Goal: Task Accomplishment & Management: Use online tool/utility

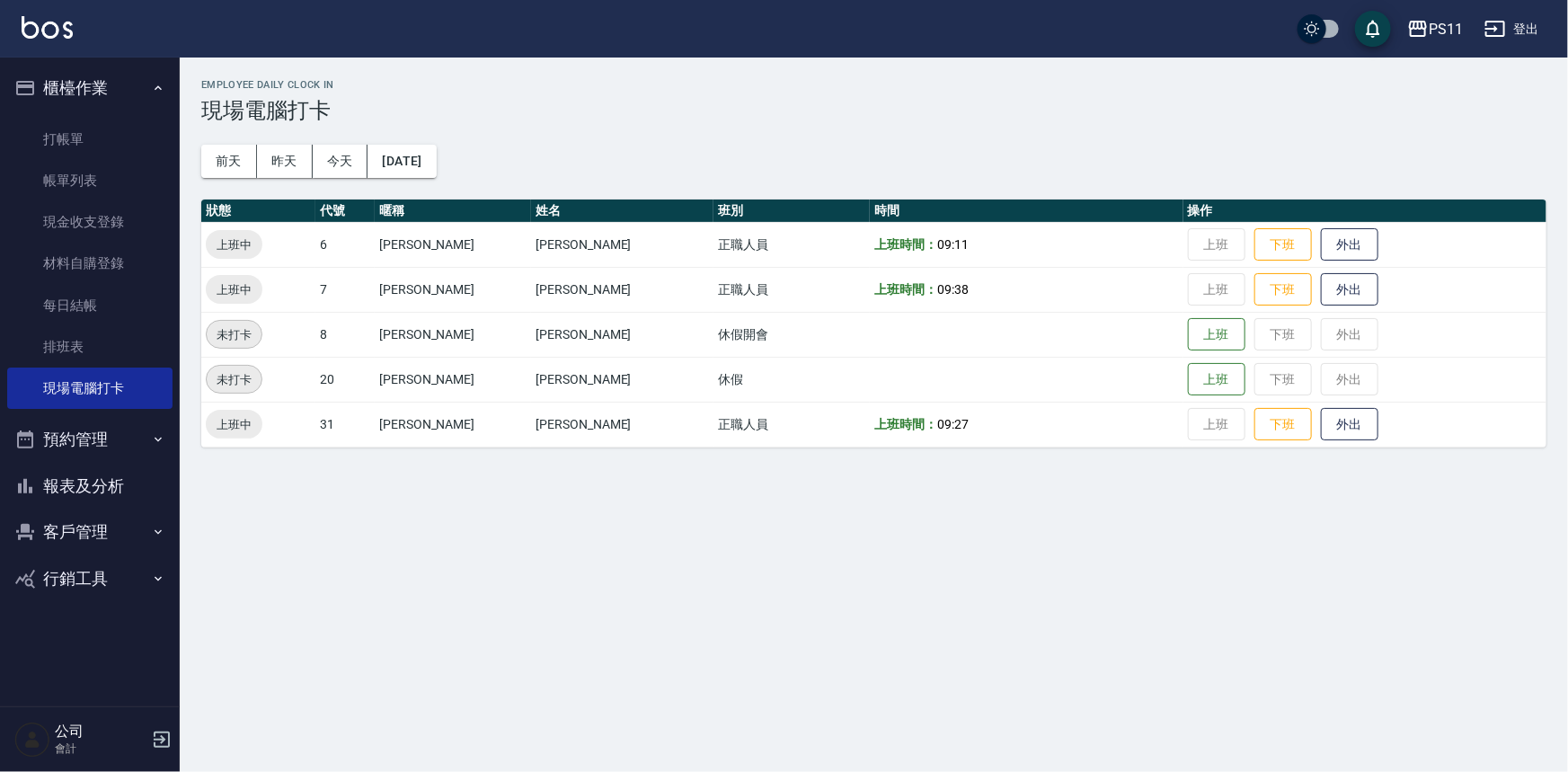
click at [62, 120] on link "打帳單" at bounding box center [89, 139] width 165 height 41
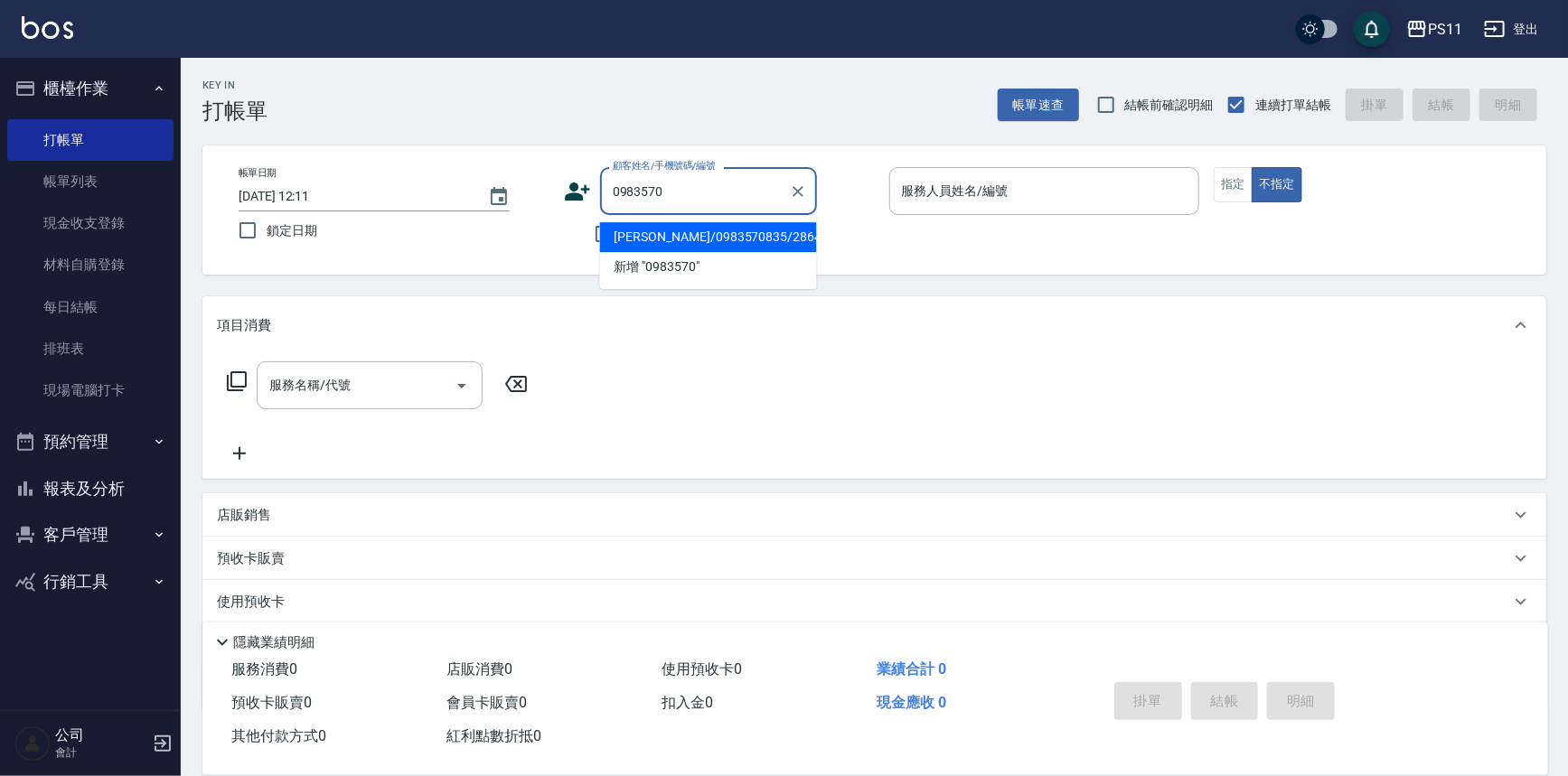
click at [774, 246] on li "[PERSON_NAME]/0983570835/2864" at bounding box center [708, 237] width 217 height 29
type input "[PERSON_NAME]/0983570835/2864"
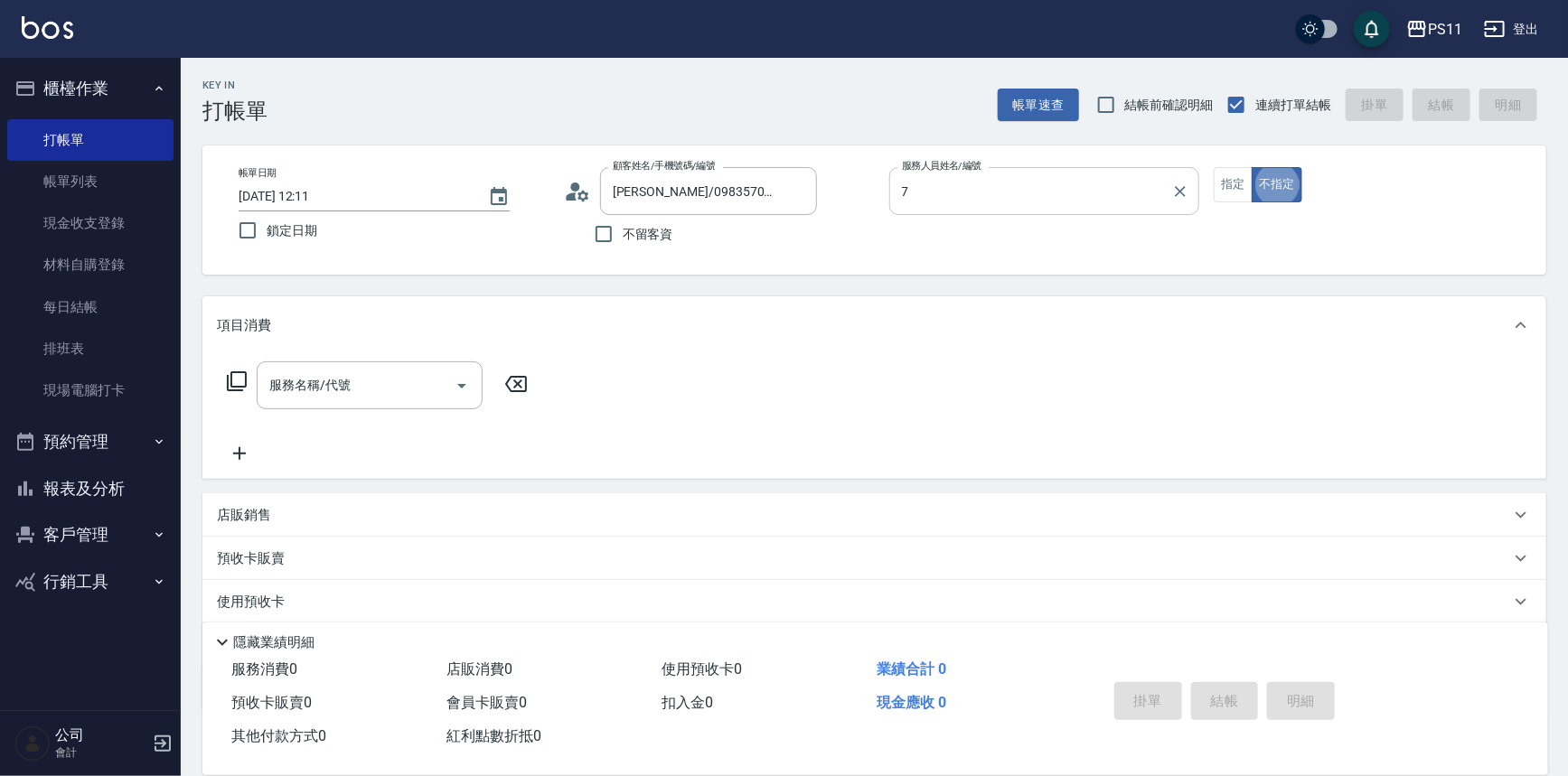
type input "[PERSON_NAME]-7"
type button "false"
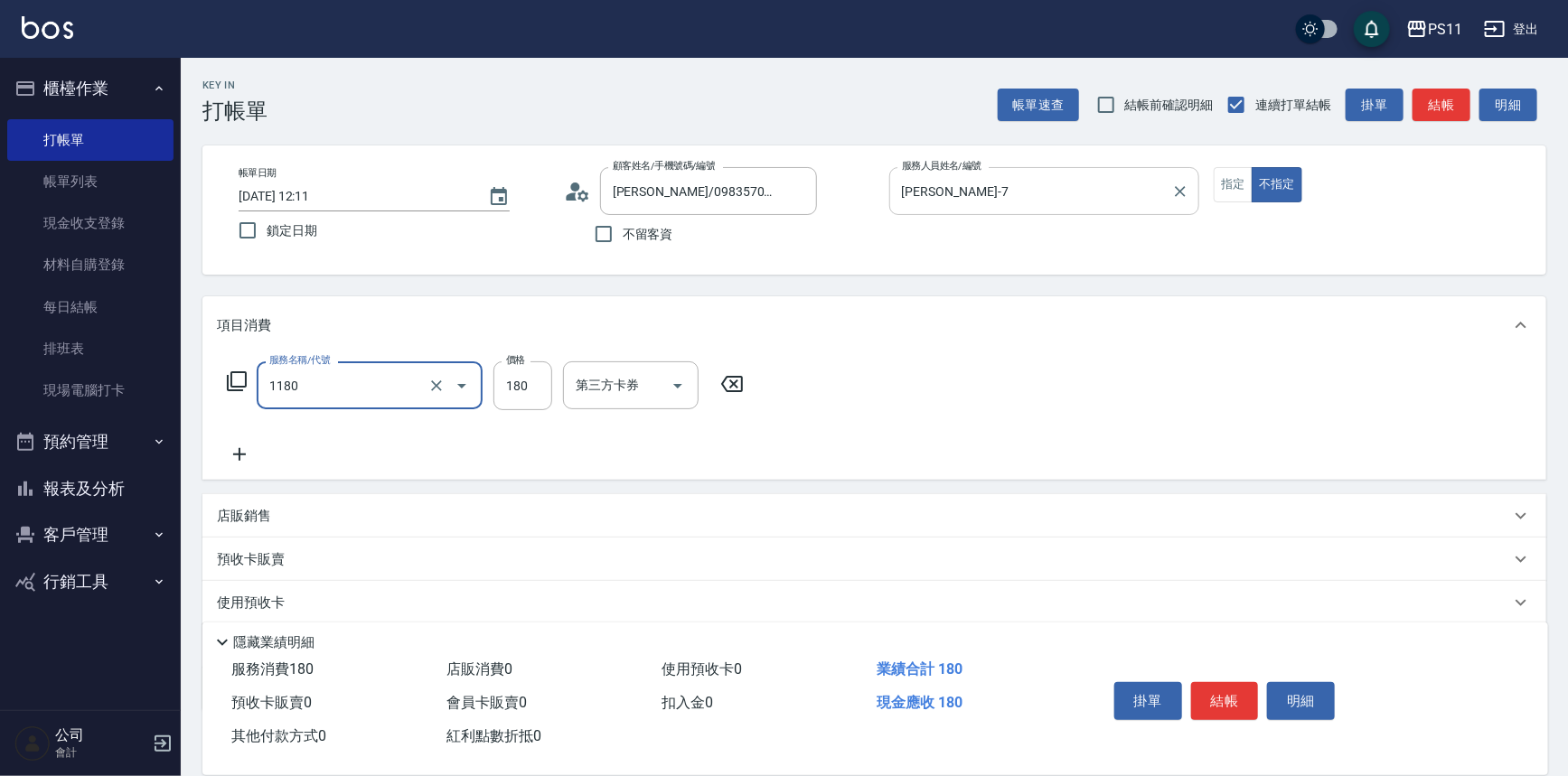
type input "洗髮(洗+剪不指定活動)(1180)"
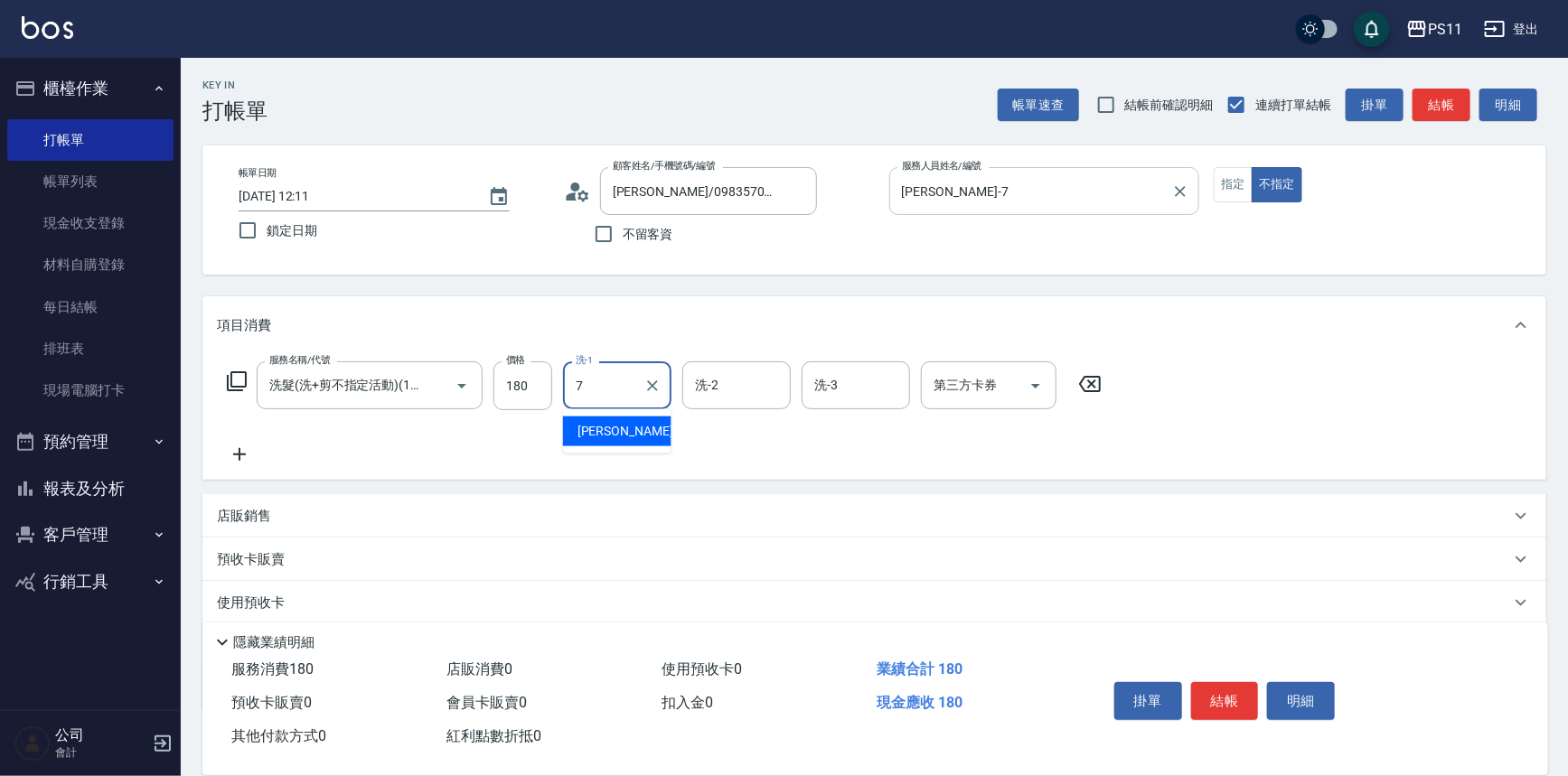
type input "[PERSON_NAME]-7"
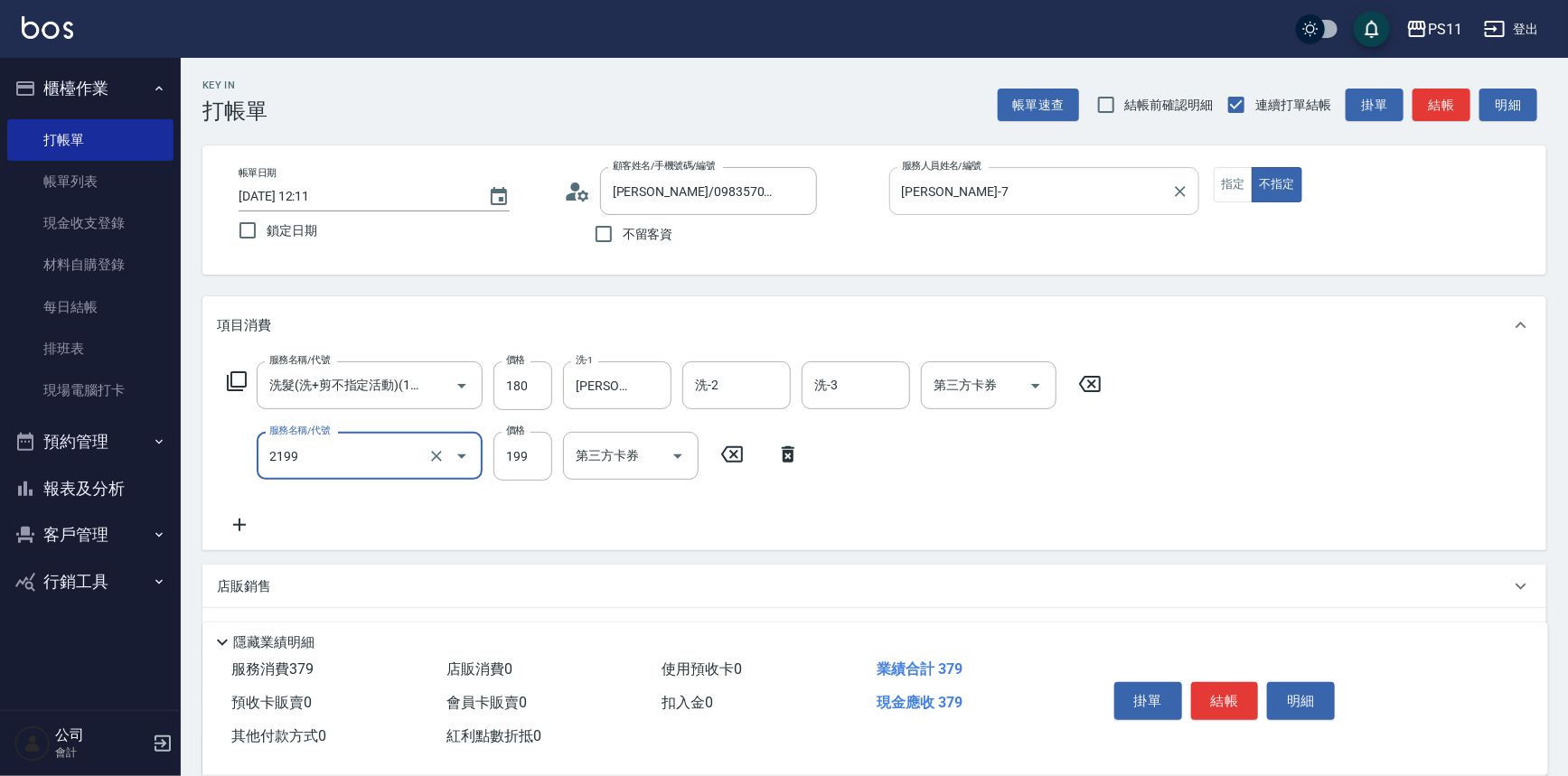
type input "不指定剪髮活動(2199)"
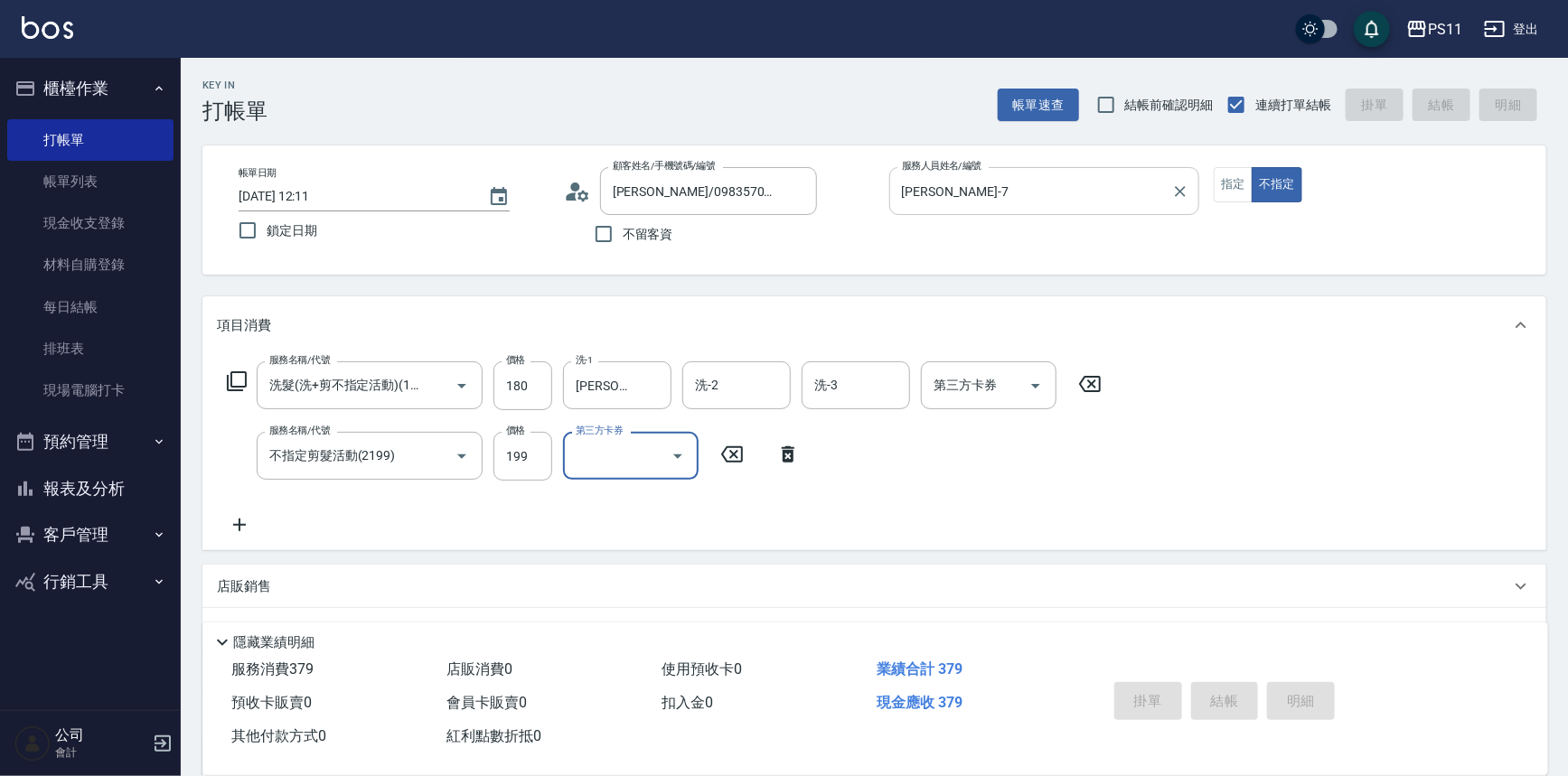
type input "[DATE] 12:12"
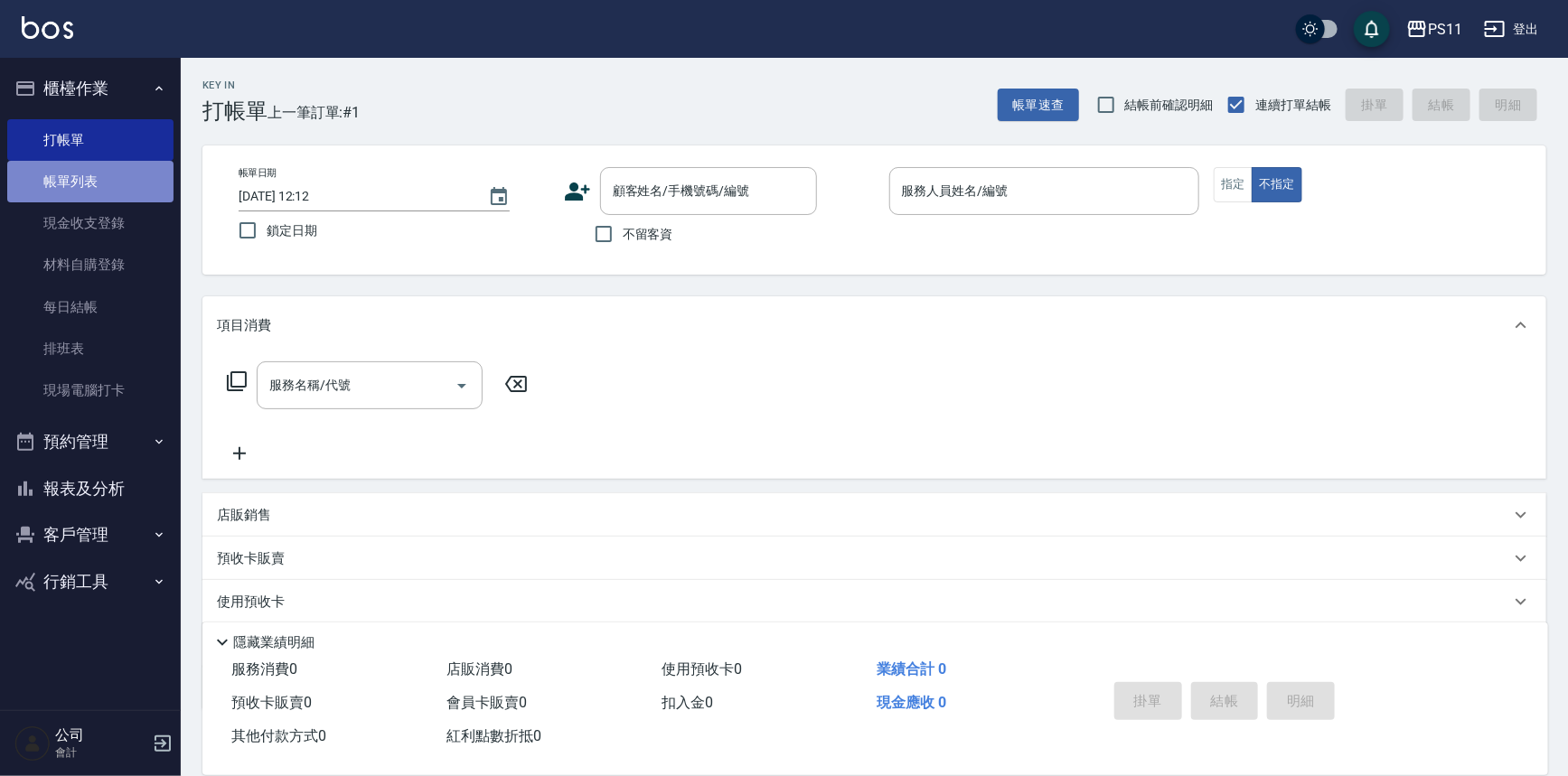
click at [35, 187] on link "帳單列表" at bounding box center [89, 182] width 166 height 41
